Goal: Task Accomplishment & Management: Manage account settings

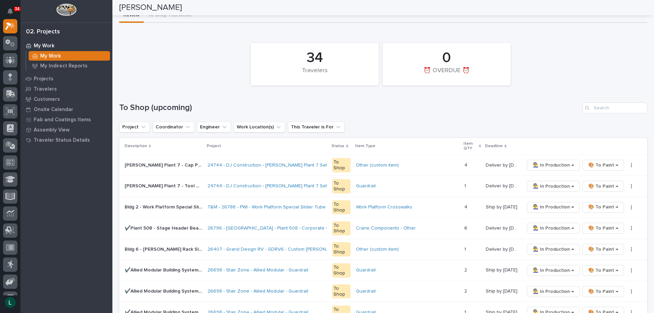
scroll to position [24, 0]
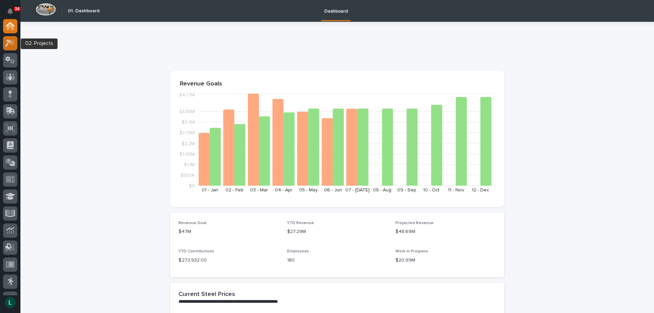
click at [12, 39] on icon at bounding box center [10, 43] width 10 height 8
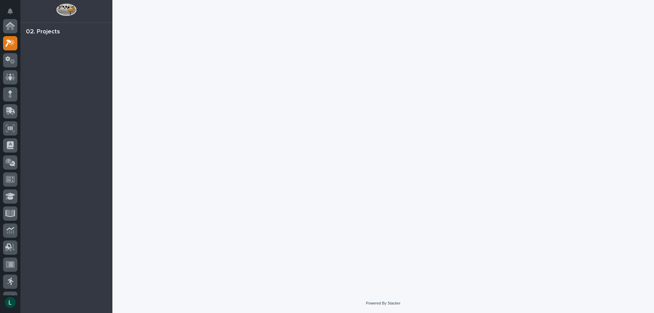
scroll to position [17, 0]
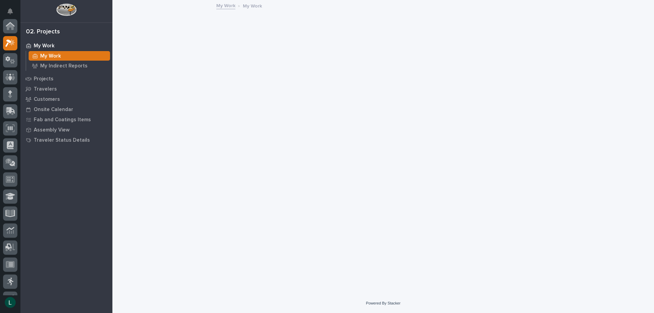
scroll to position [17, 0]
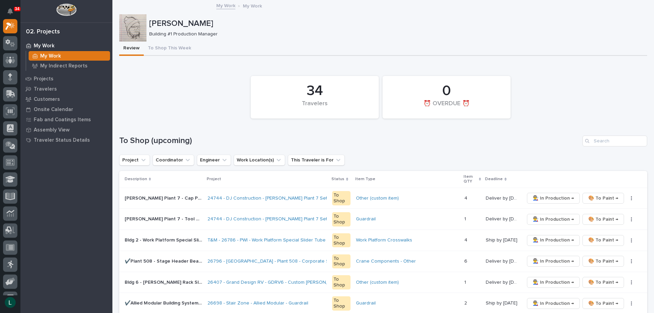
click at [351, 35] on div "Leon Miller Building #1 Production Manager" at bounding box center [383, 27] width 528 height 27
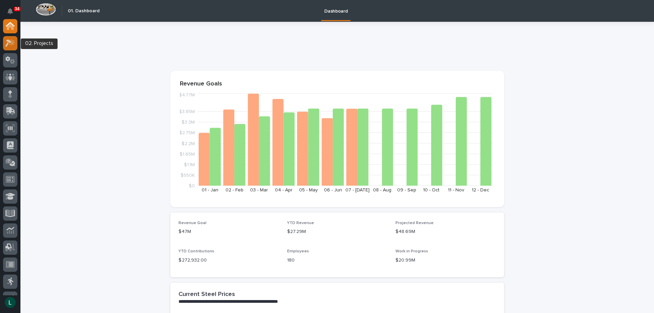
click at [7, 41] on icon at bounding box center [8, 43] width 6 height 7
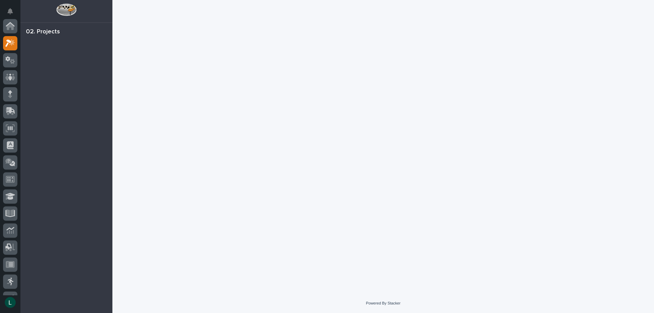
scroll to position [17, 0]
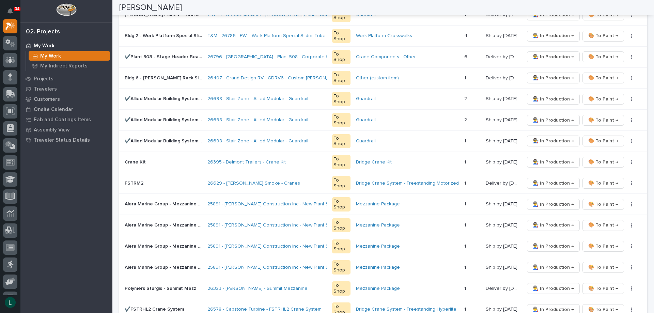
scroll to position [477, 0]
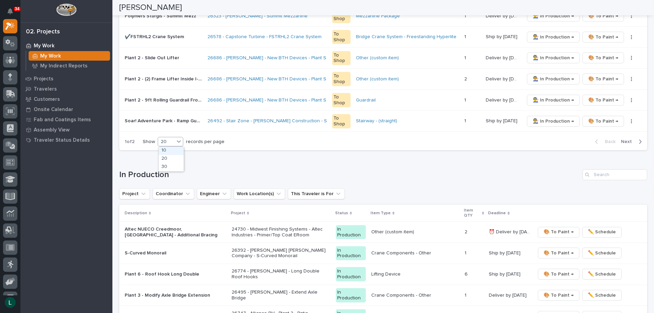
click at [167, 140] on div "20" at bounding box center [166, 141] width 16 height 7
click at [169, 166] on div "30" at bounding box center [171, 167] width 25 height 8
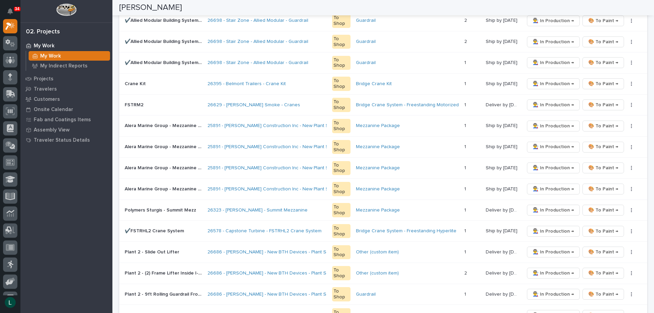
scroll to position [273, 0]
